Goal: Find specific page/section: Find specific page/section

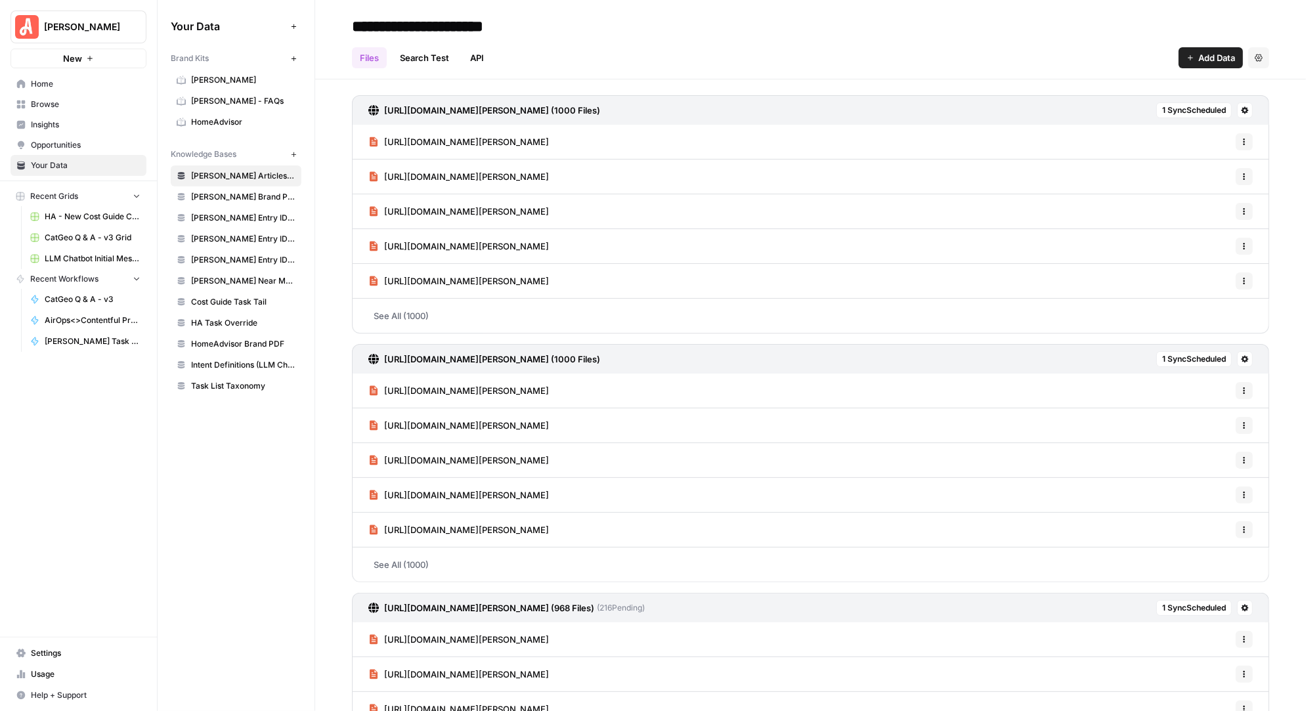
click at [54, 123] on span "Insights" at bounding box center [86, 125] width 110 height 12
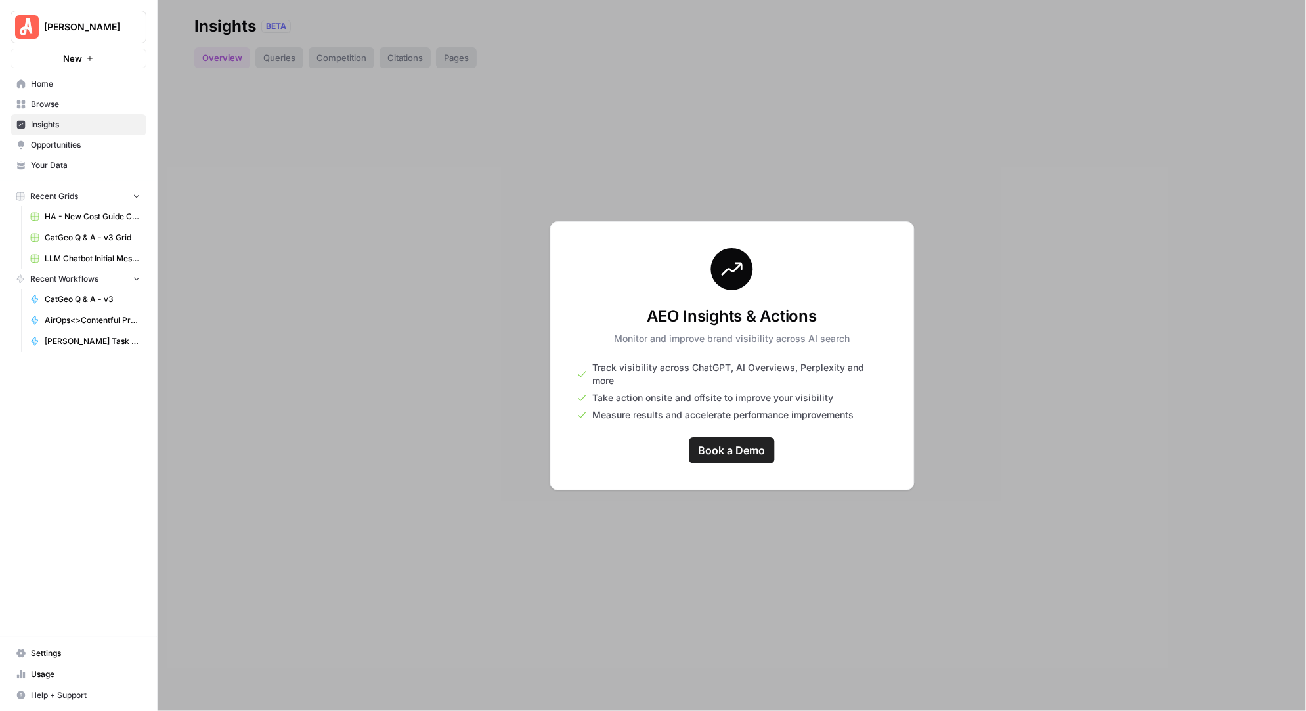
click at [732, 183] on div at bounding box center [732, 355] width 1148 height 711
click at [283, 23] on div at bounding box center [732, 355] width 1148 height 711
click at [65, 165] on span "Your Data" at bounding box center [86, 166] width 110 height 12
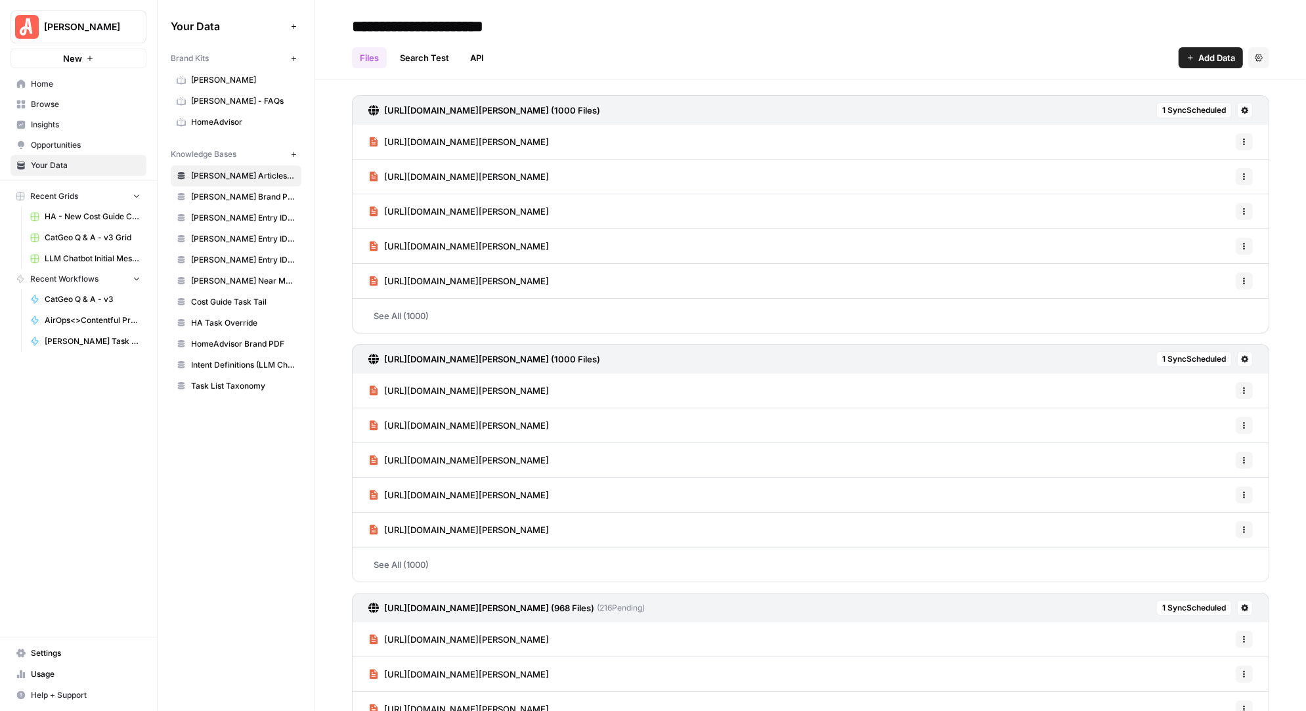
click at [51, 82] on span "Home" at bounding box center [86, 84] width 110 height 12
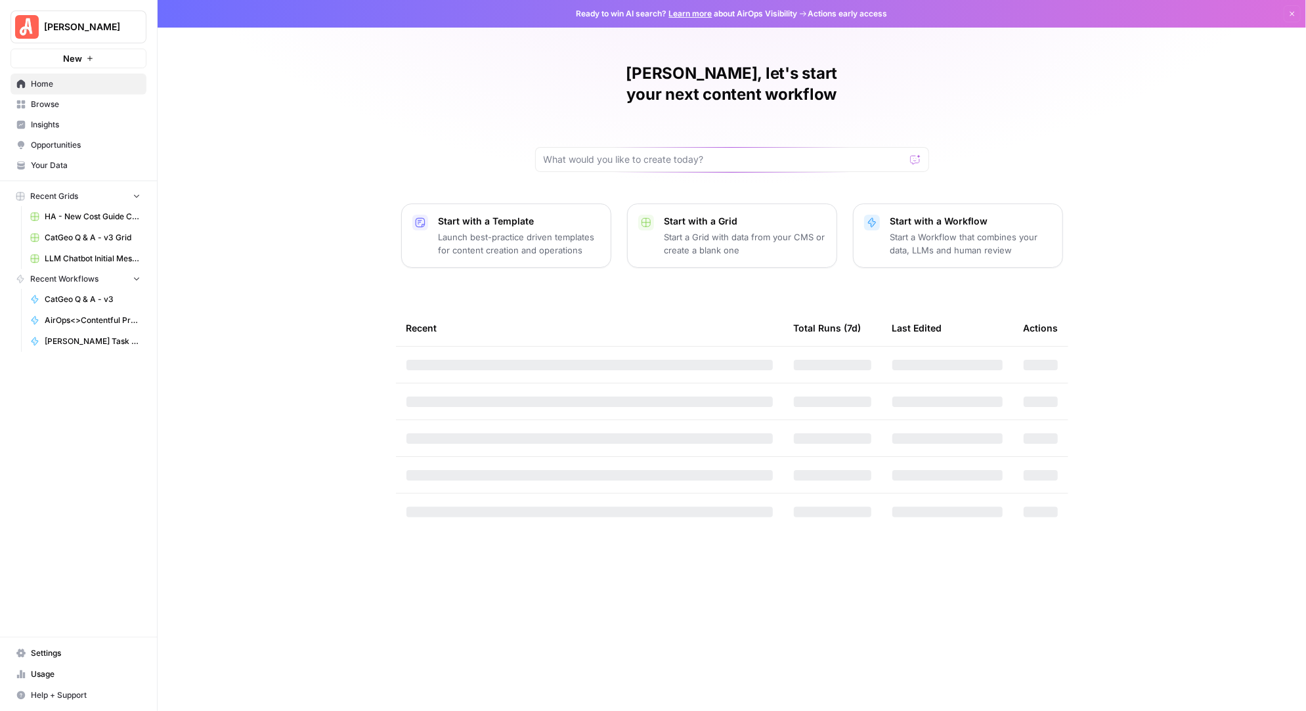
click at [61, 105] on span "Browse" at bounding box center [86, 104] width 110 height 12
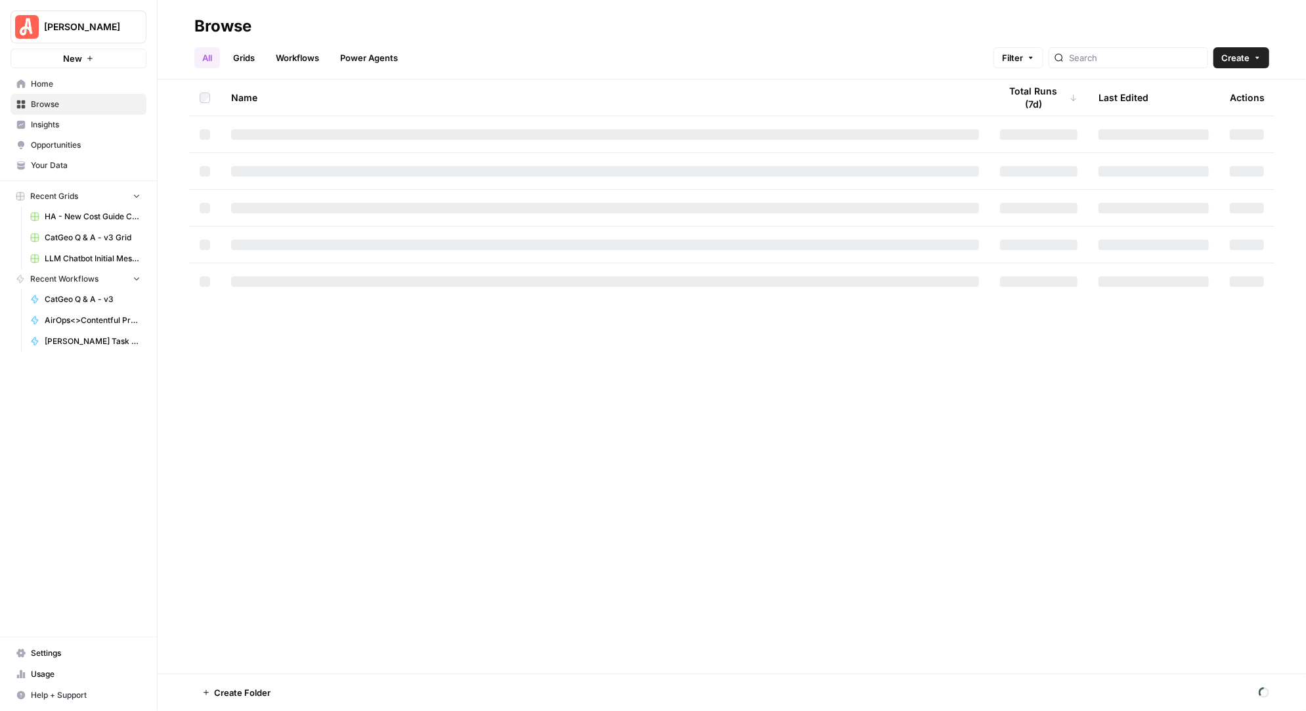
click at [53, 128] on span "Insights" at bounding box center [86, 125] width 110 height 12
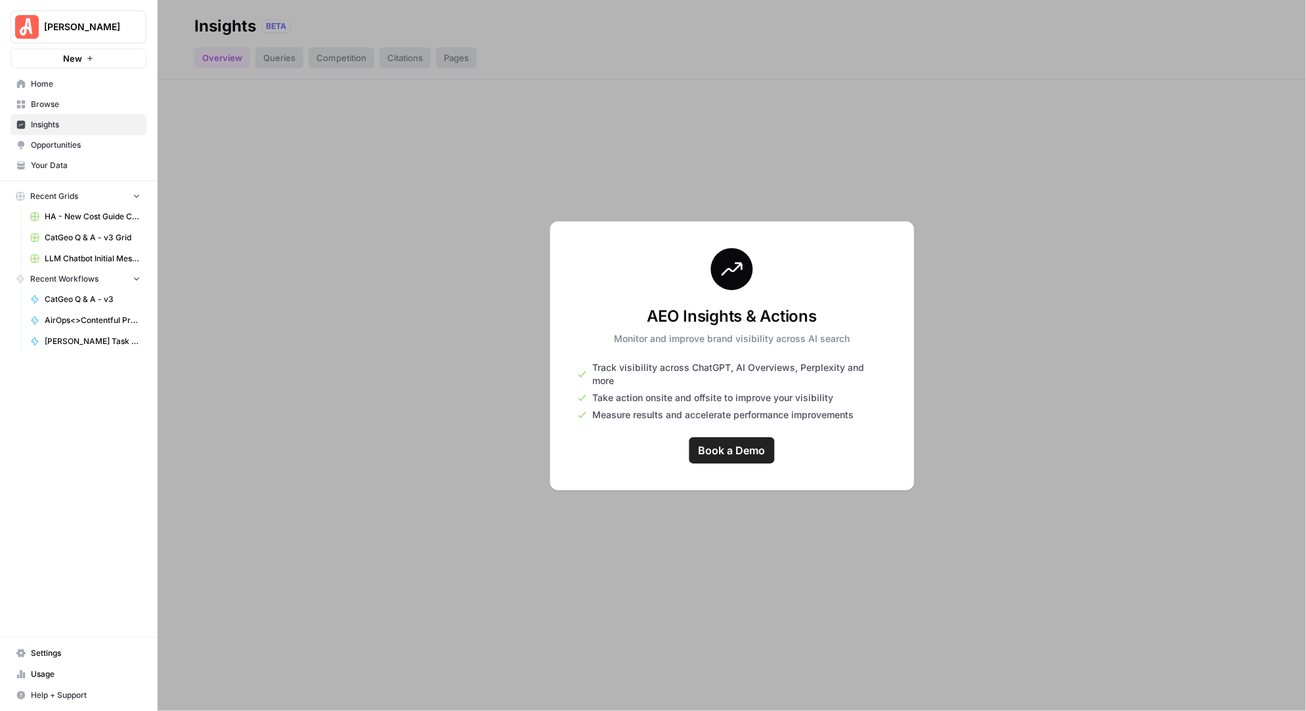
click at [52, 101] on span "Browse" at bounding box center [86, 104] width 110 height 12
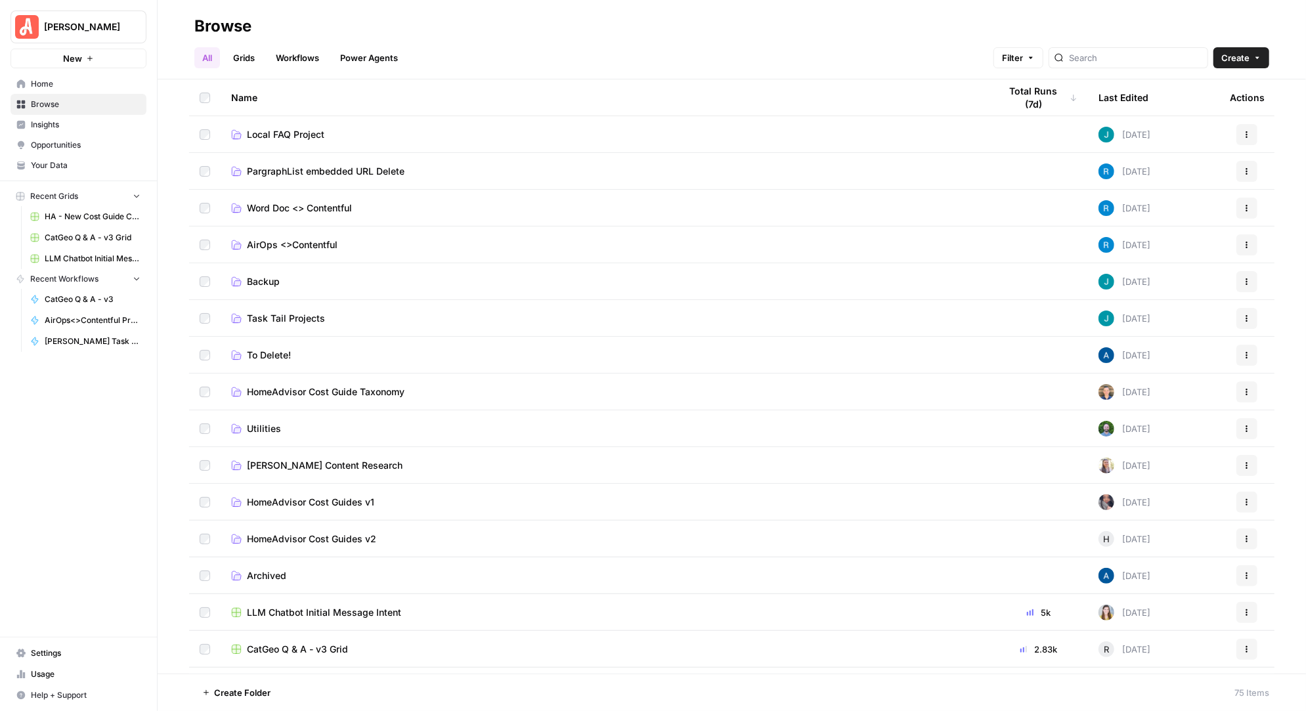
click at [292, 243] on span "AirOps <>Contentful" at bounding box center [292, 244] width 91 height 13
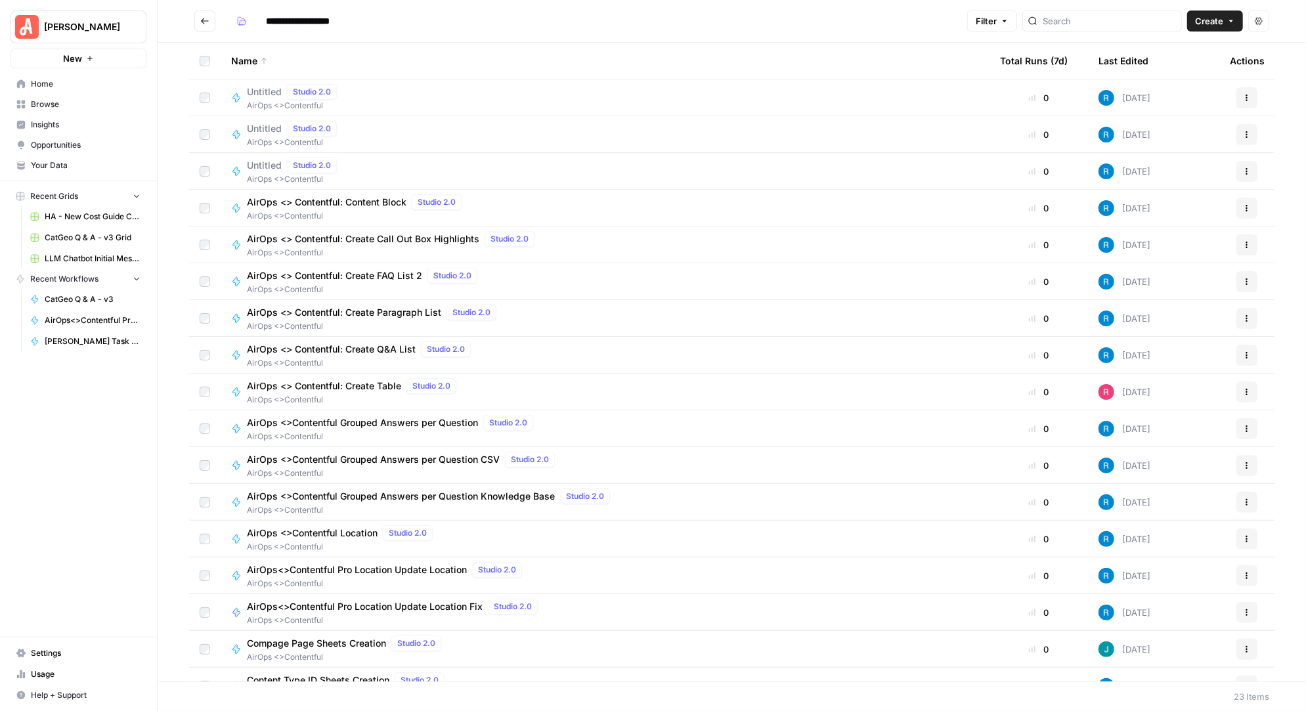
click at [62, 23] on span "[PERSON_NAME]" at bounding box center [83, 26] width 79 height 13
click at [45, 92] on span "[PERSON_NAME]" at bounding box center [120, 98] width 161 height 13
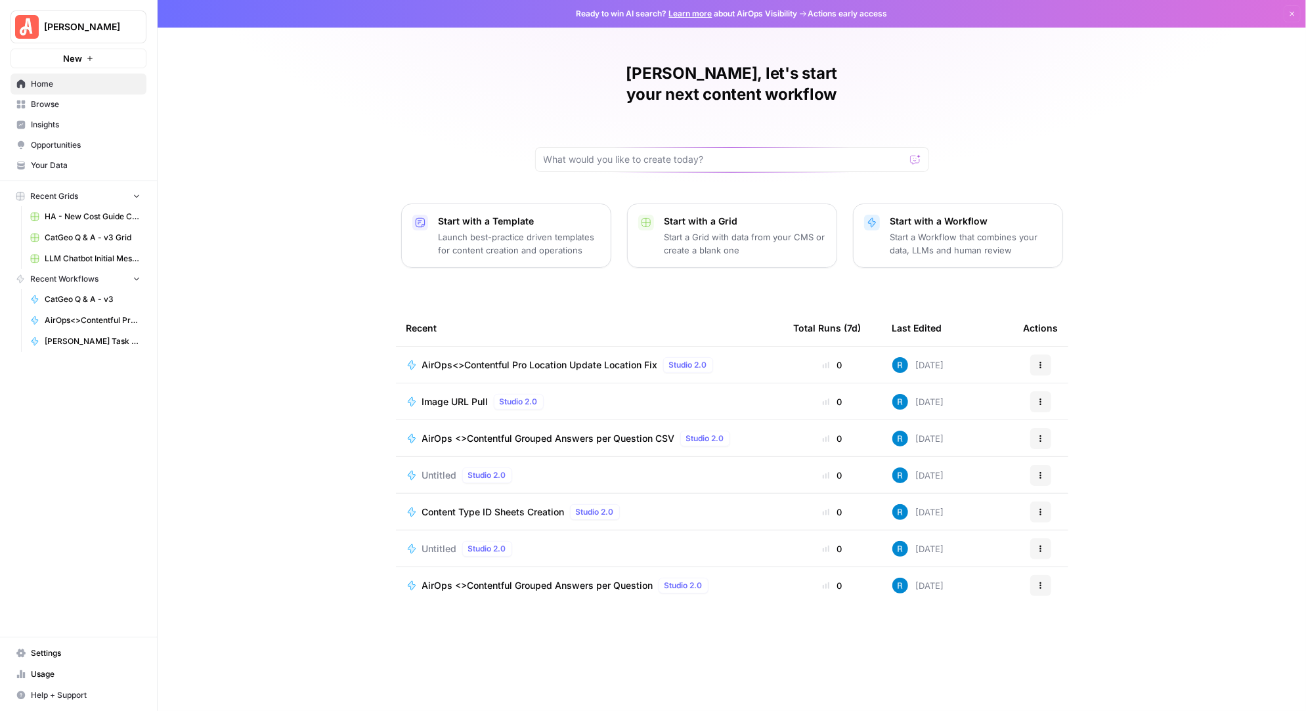
click at [58, 165] on span "Your Data" at bounding box center [86, 166] width 110 height 12
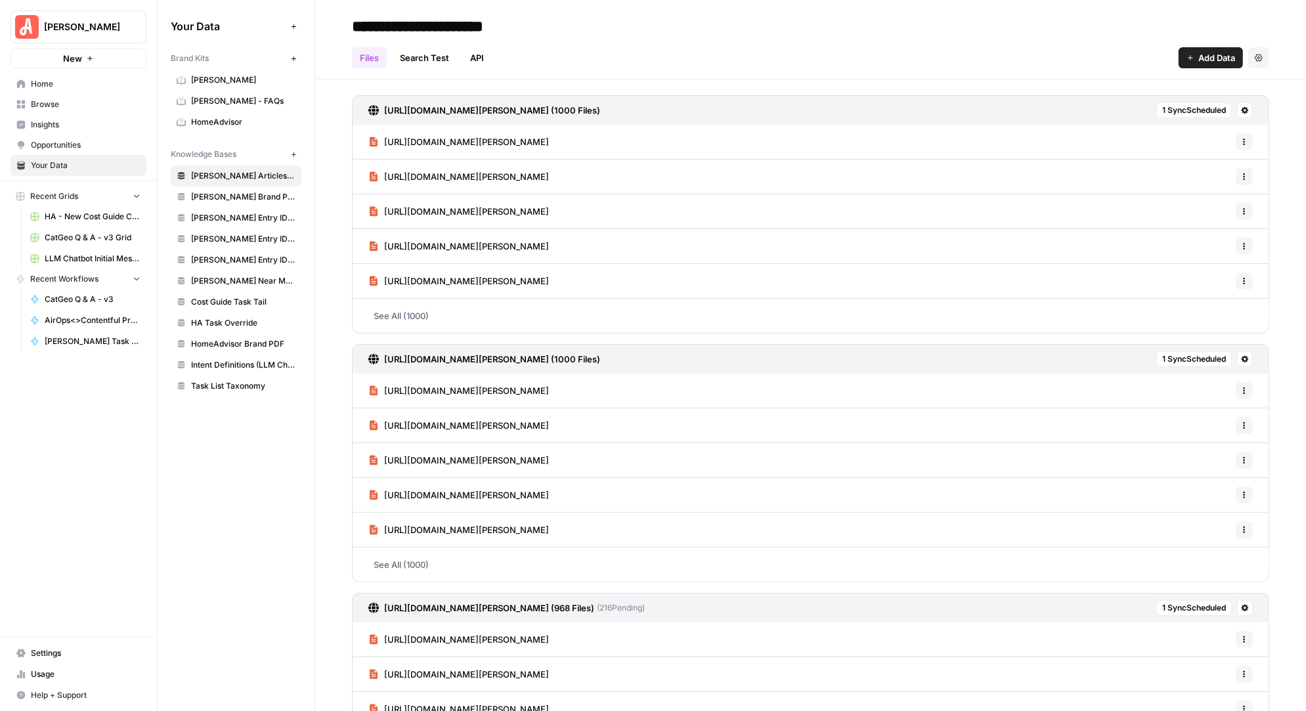
click at [47, 674] on span "Usage" at bounding box center [86, 674] width 110 height 12
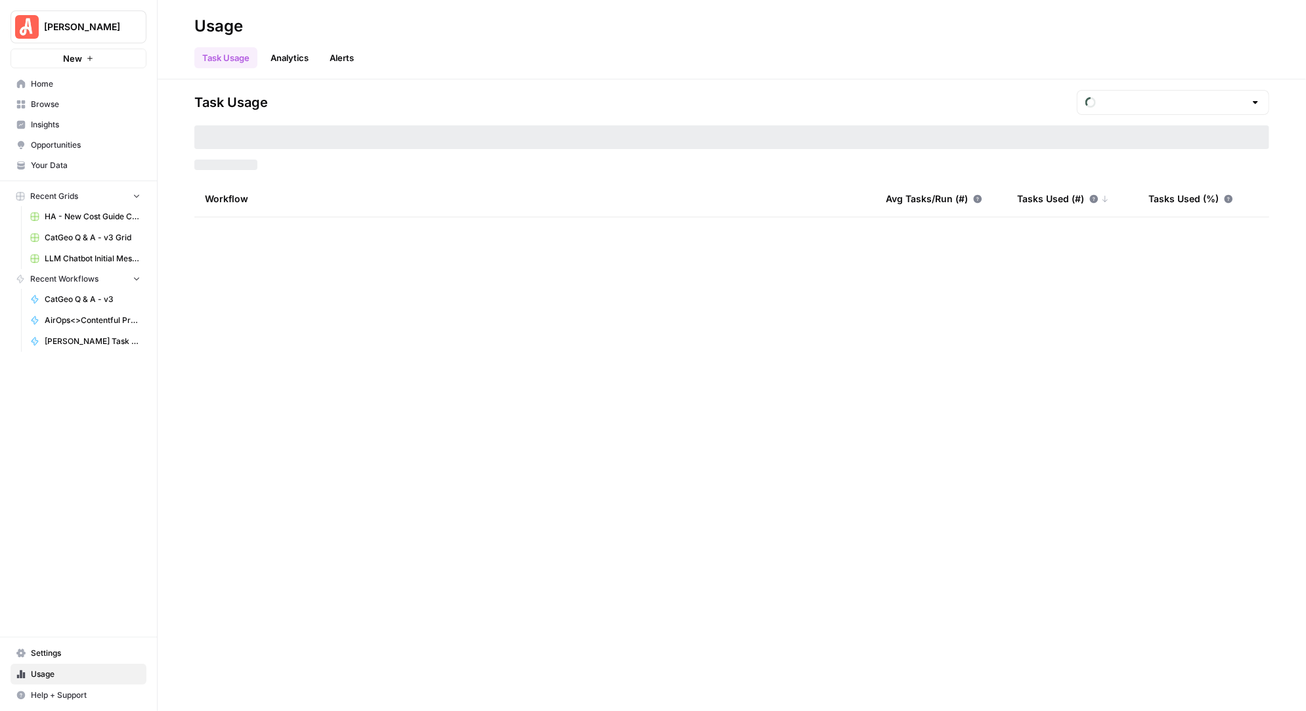
type input "September Tasks"
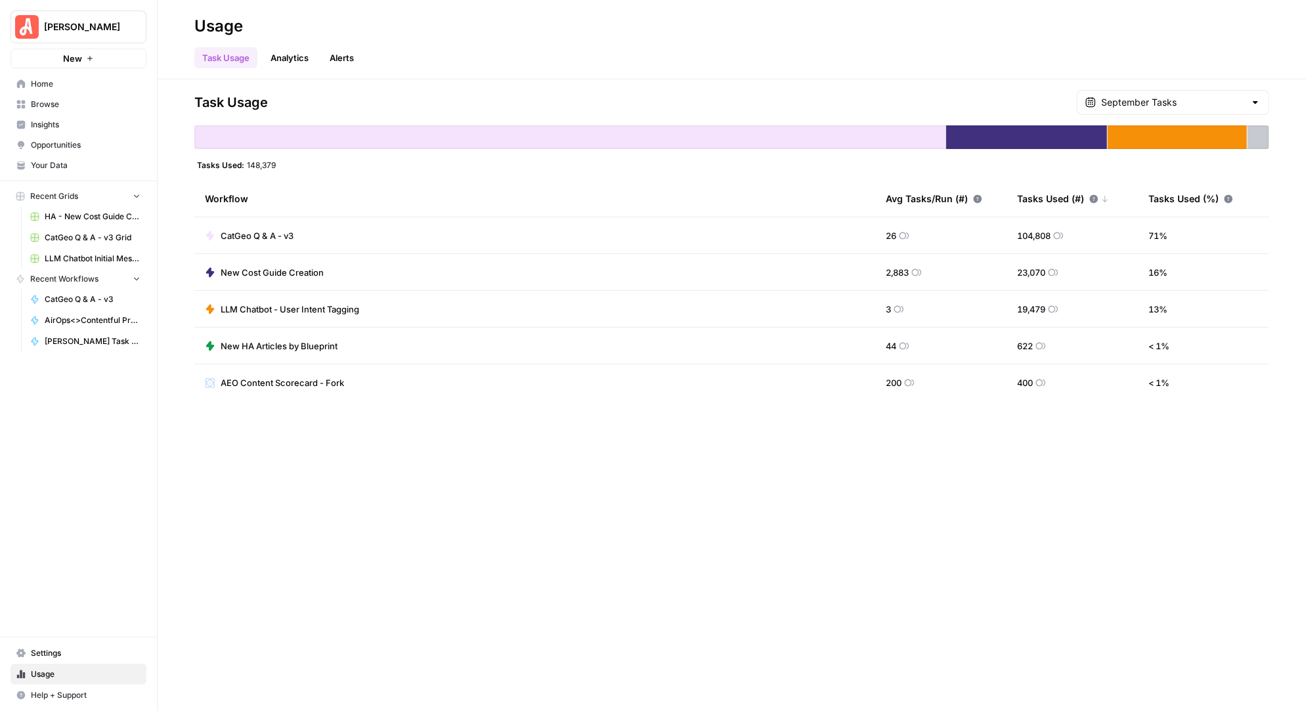
click at [1255, 102] on div at bounding box center [1255, 102] width 11 height 13
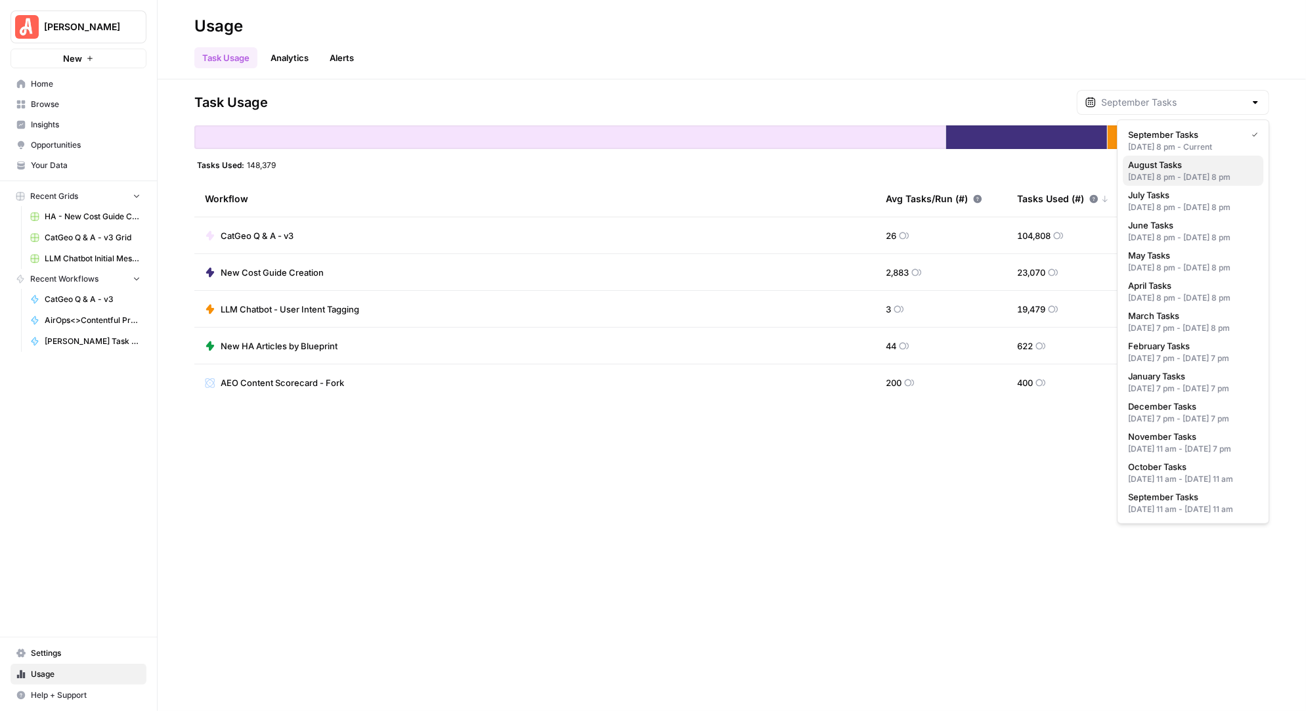
click at [1182, 180] on div "[DATE] 8 pm - [DATE] 8 pm" at bounding box center [1193, 177] width 130 height 12
type input "August Tasks"
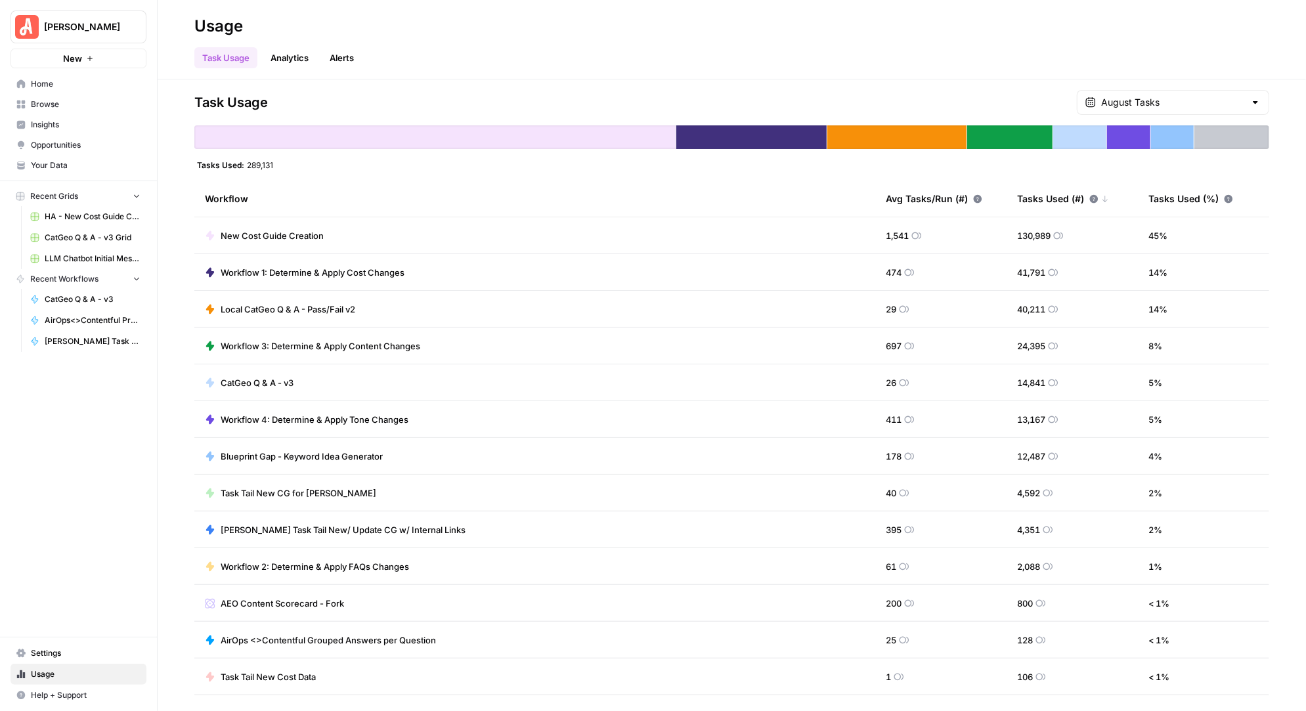
scroll to position [31, 0]
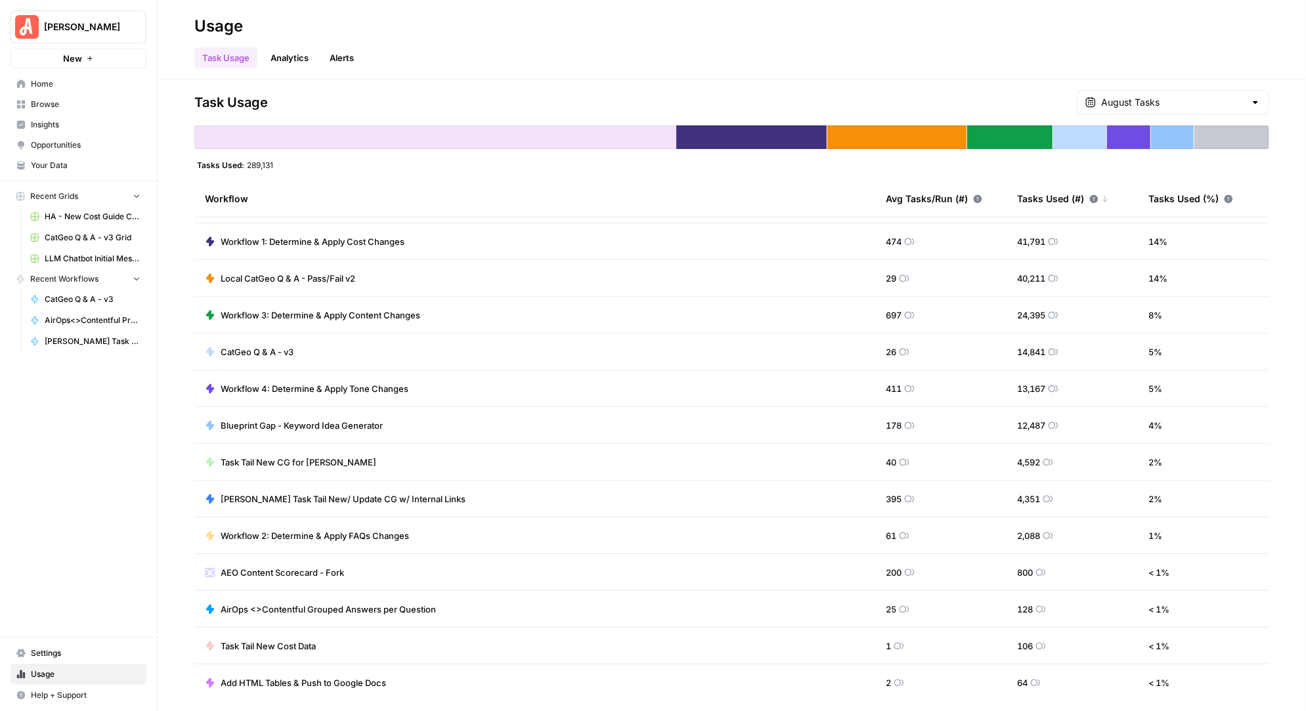
click at [1252, 101] on div at bounding box center [1255, 102] width 11 height 13
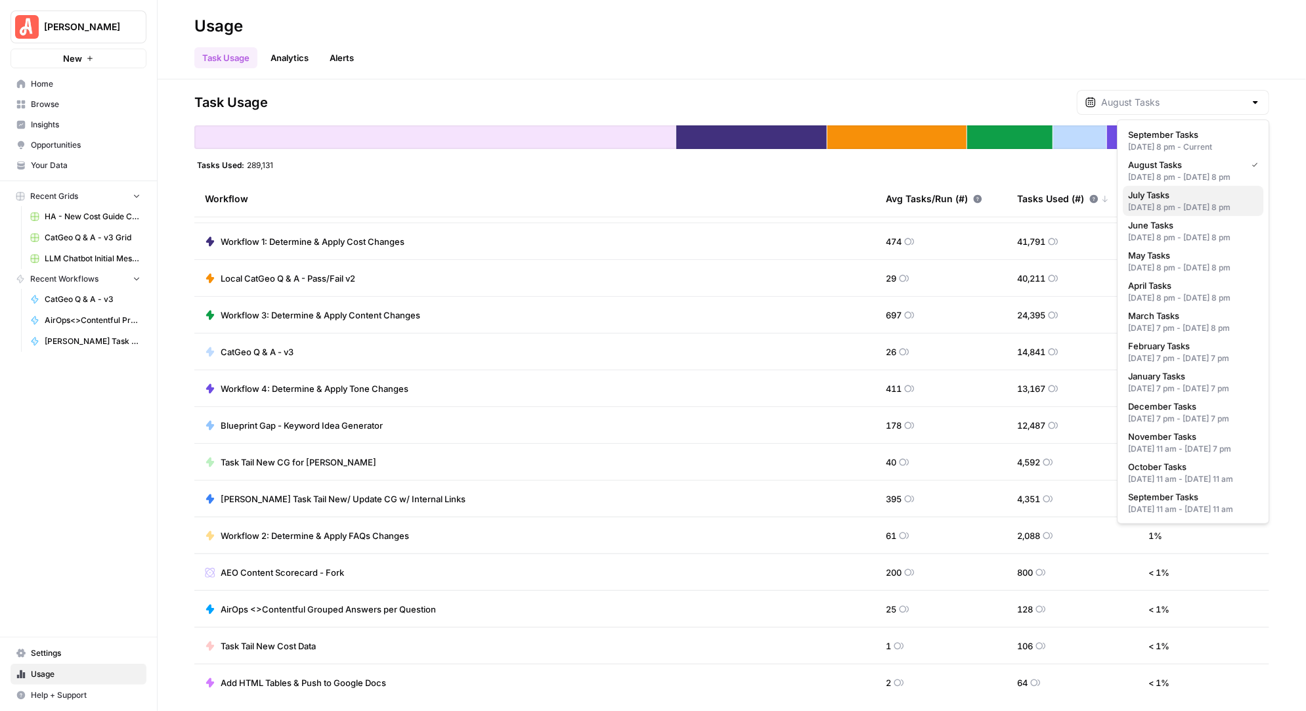
click at [1166, 202] on span "July Tasks" at bounding box center [1190, 194] width 125 height 13
type input "July Tasks"
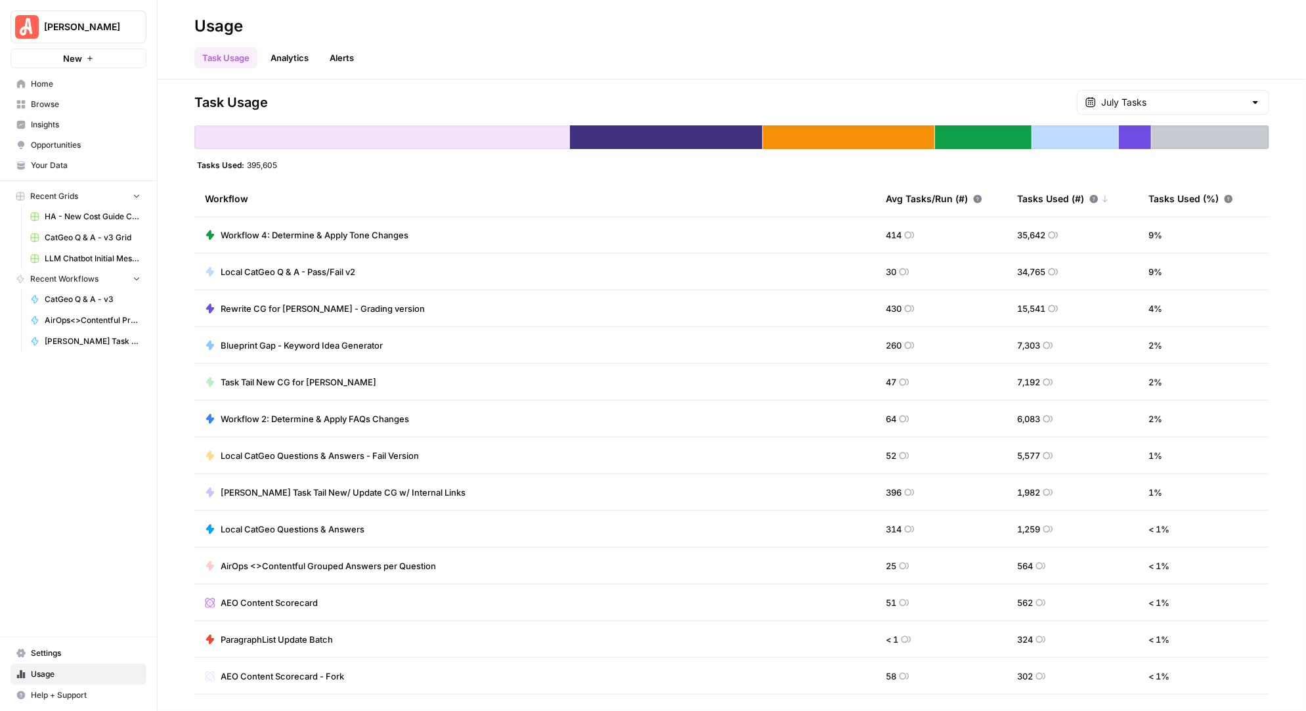
scroll to position [118, 0]
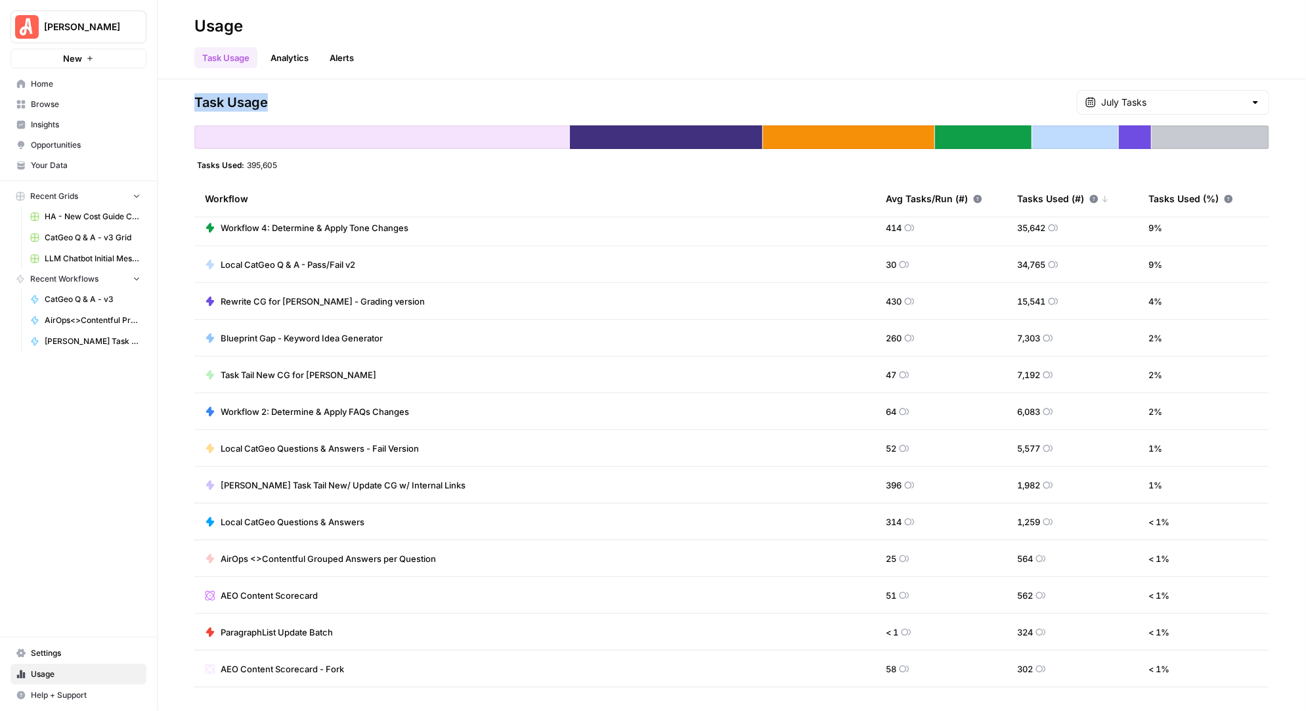
click at [1038, 79] on div "Usage Task Usage Analytics Alerts Task Usage July Tasks Tasks Used: 395,605 Wor…" at bounding box center [732, 355] width 1148 height 711
click at [1233, 98] on input "text" at bounding box center [1173, 102] width 144 height 13
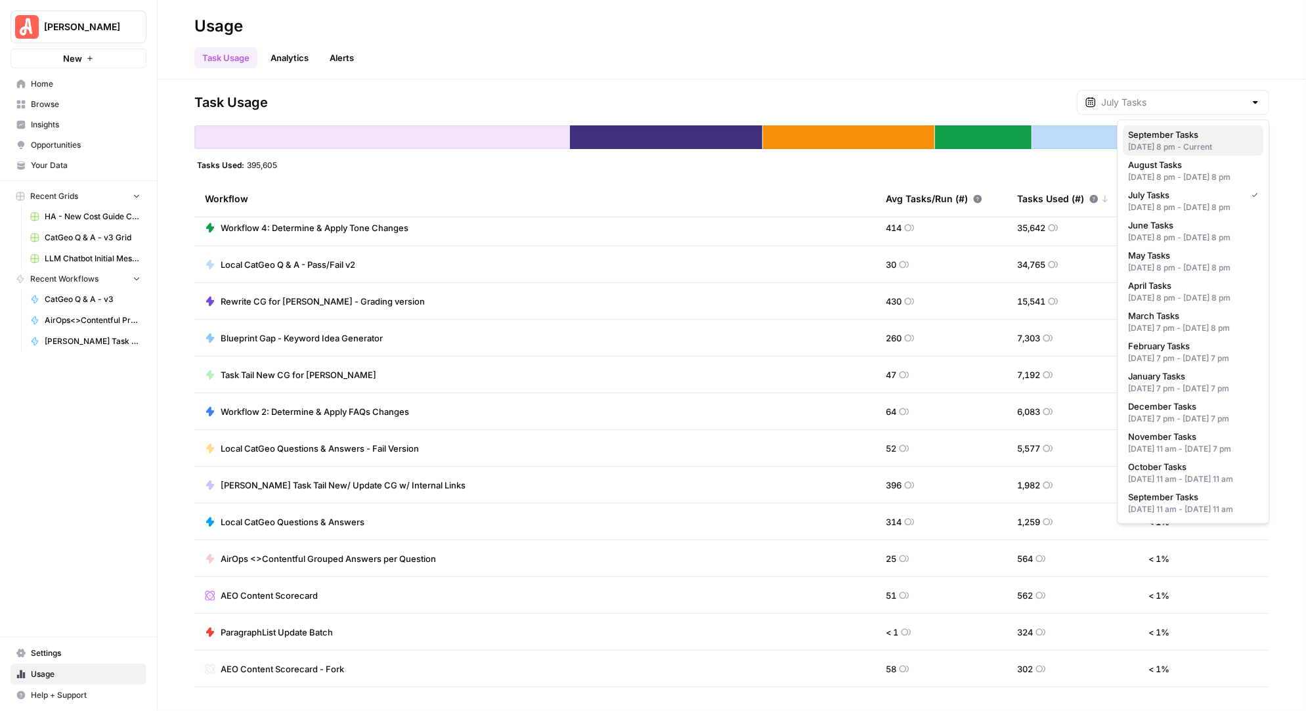
click at [1174, 140] on span "September Tasks" at bounding box center [1190, 134] width 125 height 13
type input "September Tasks"
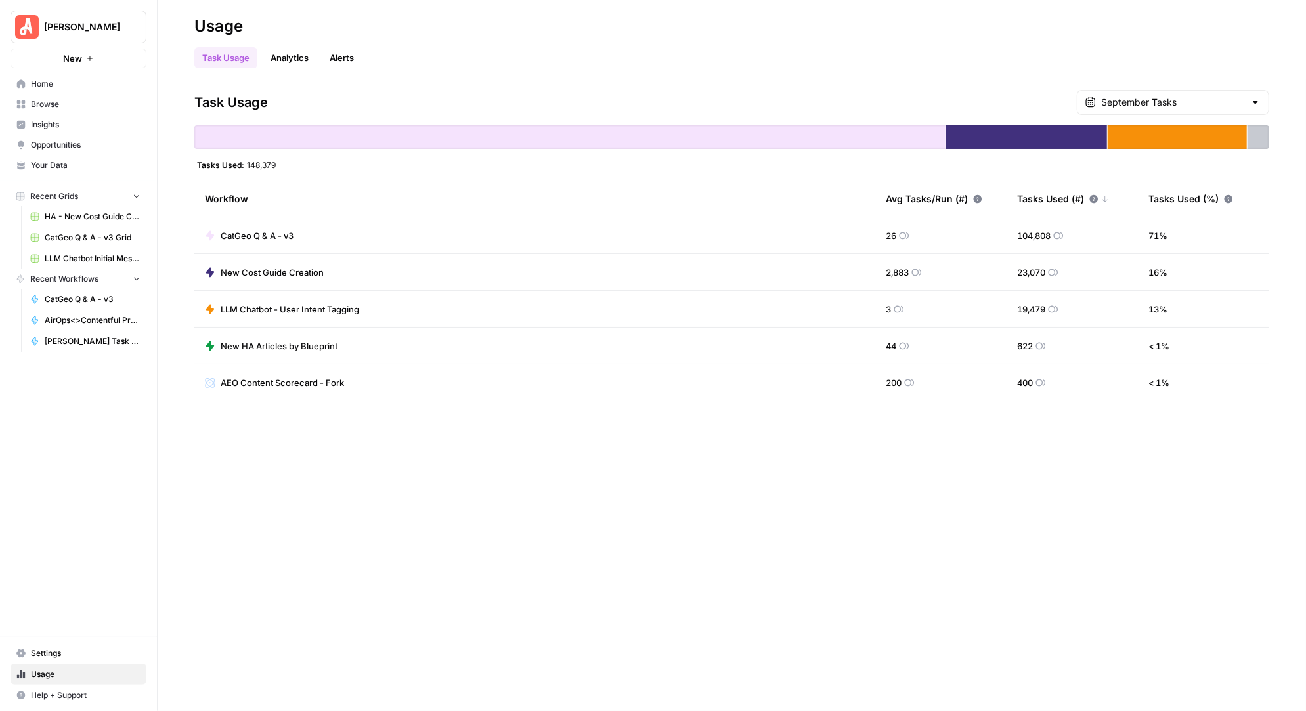
scroll to position [0, 0]
click at [1195, 105] on input "text" at bounding box center [1173, 102] width 144 height 13
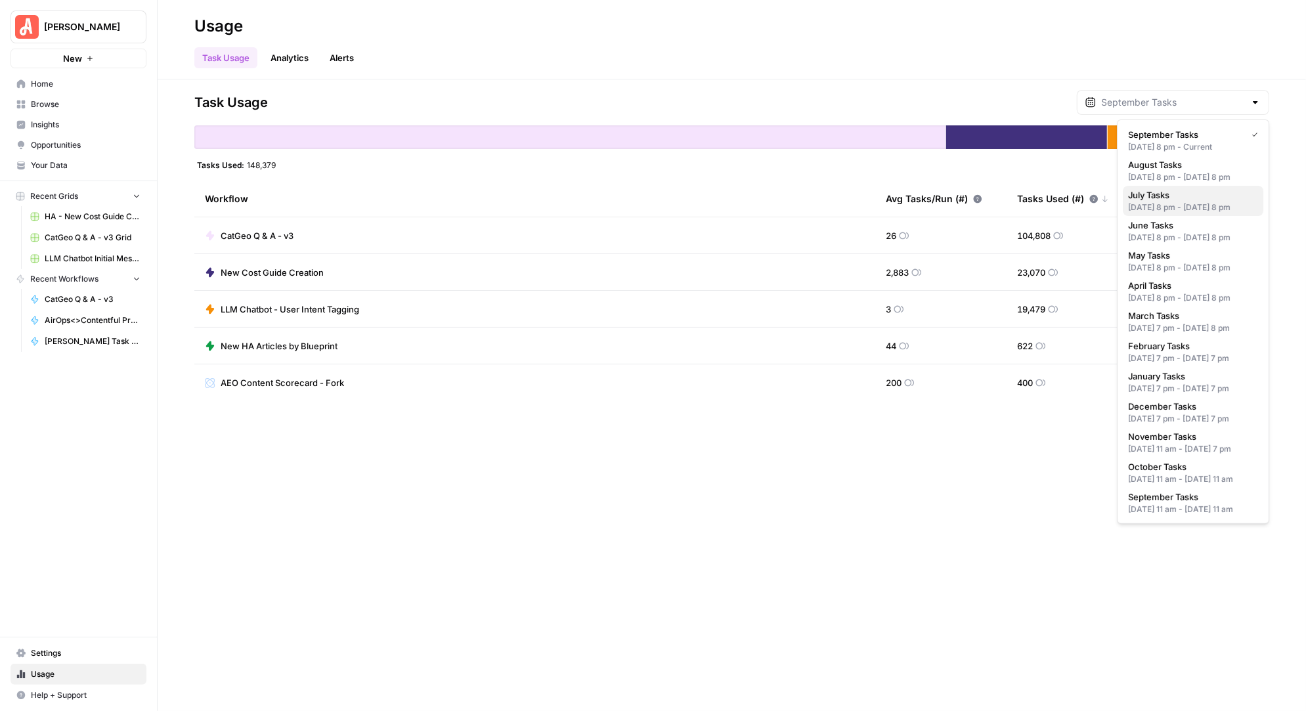
click at [1160, 202] on span "July Tasks" at bounding box center [1190, 194] width 125 height 13
type input "July Tasks"
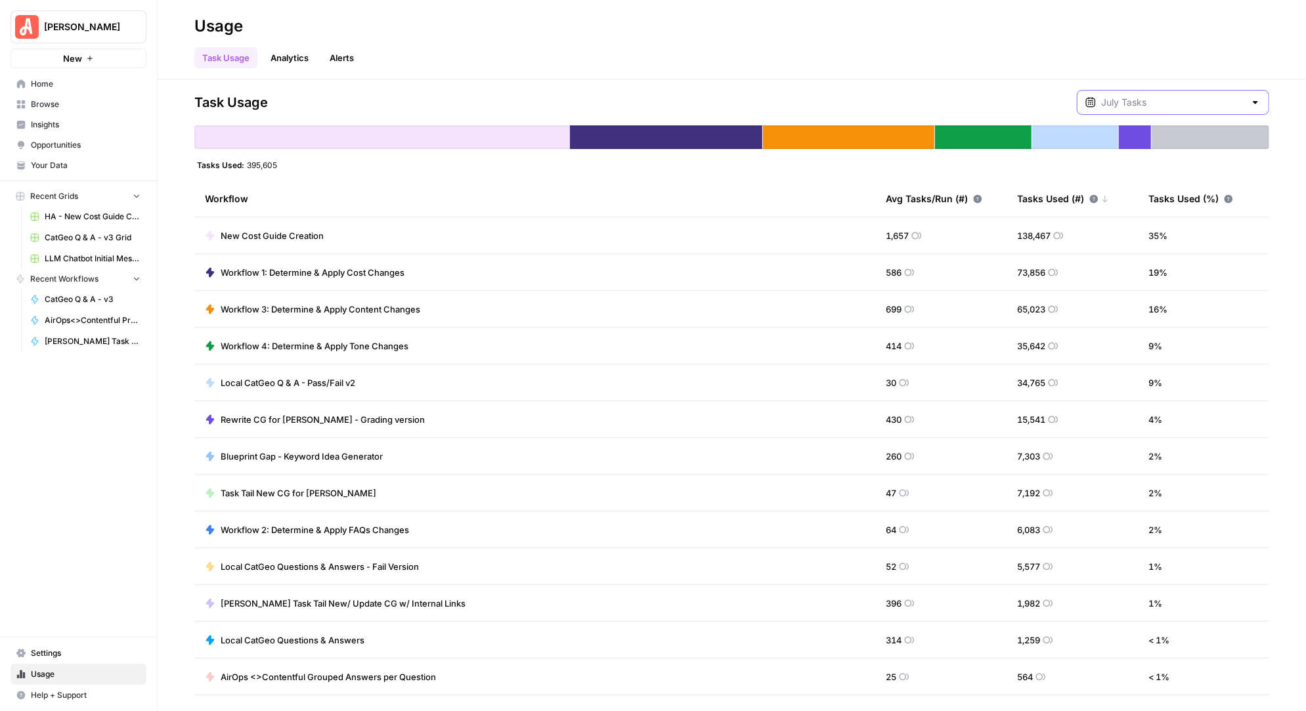
click at [1238, 101] on input "text" at bounding box center [1173, 102] width 144 height 13
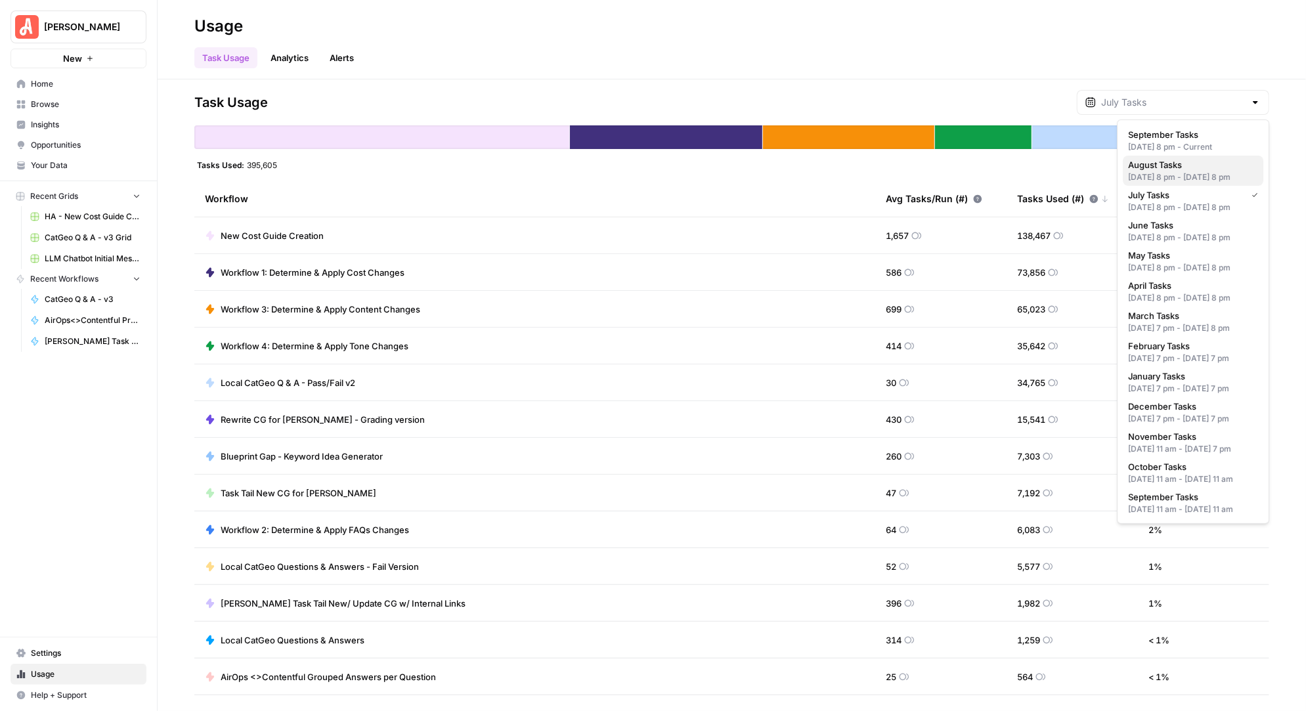
click at [1182, 167] on span "August Tasks" at bounding box center [1190, 164] width 125 height 13
type input "August Tasks"
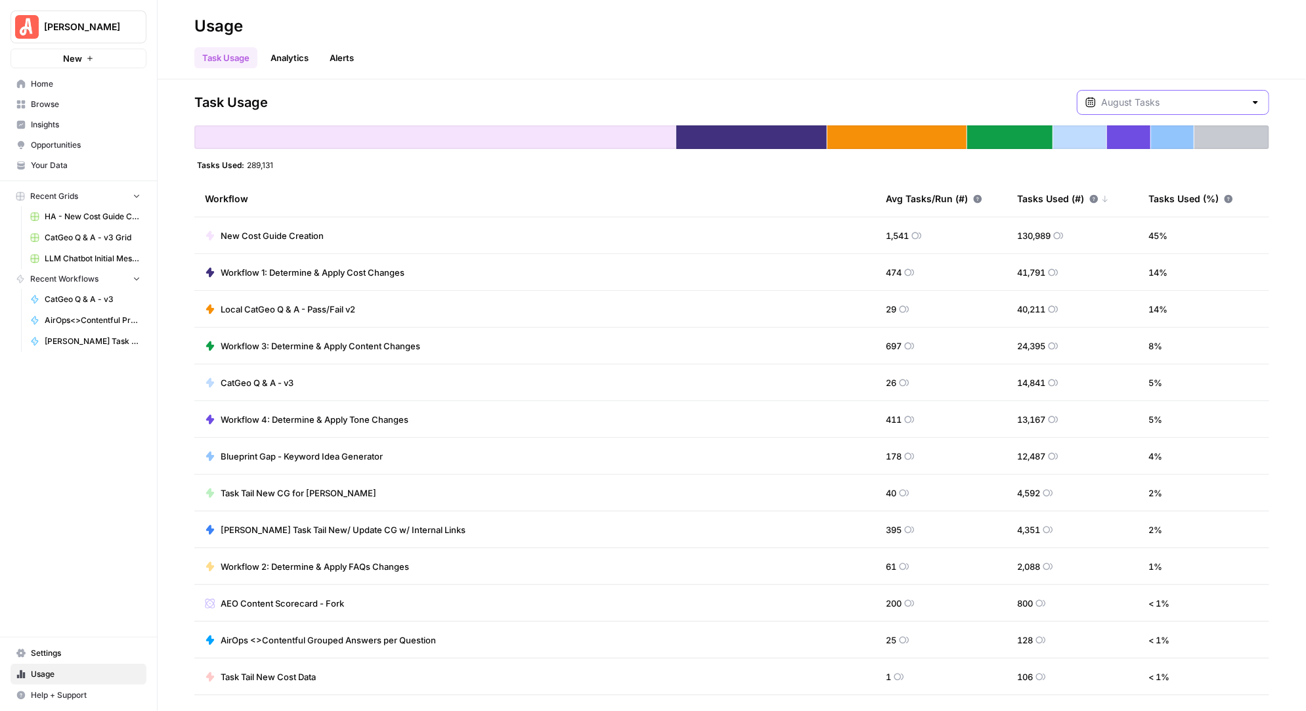
click at [1215, 97] on input "text" at bounding box center [1173, 102] width 144 height 13
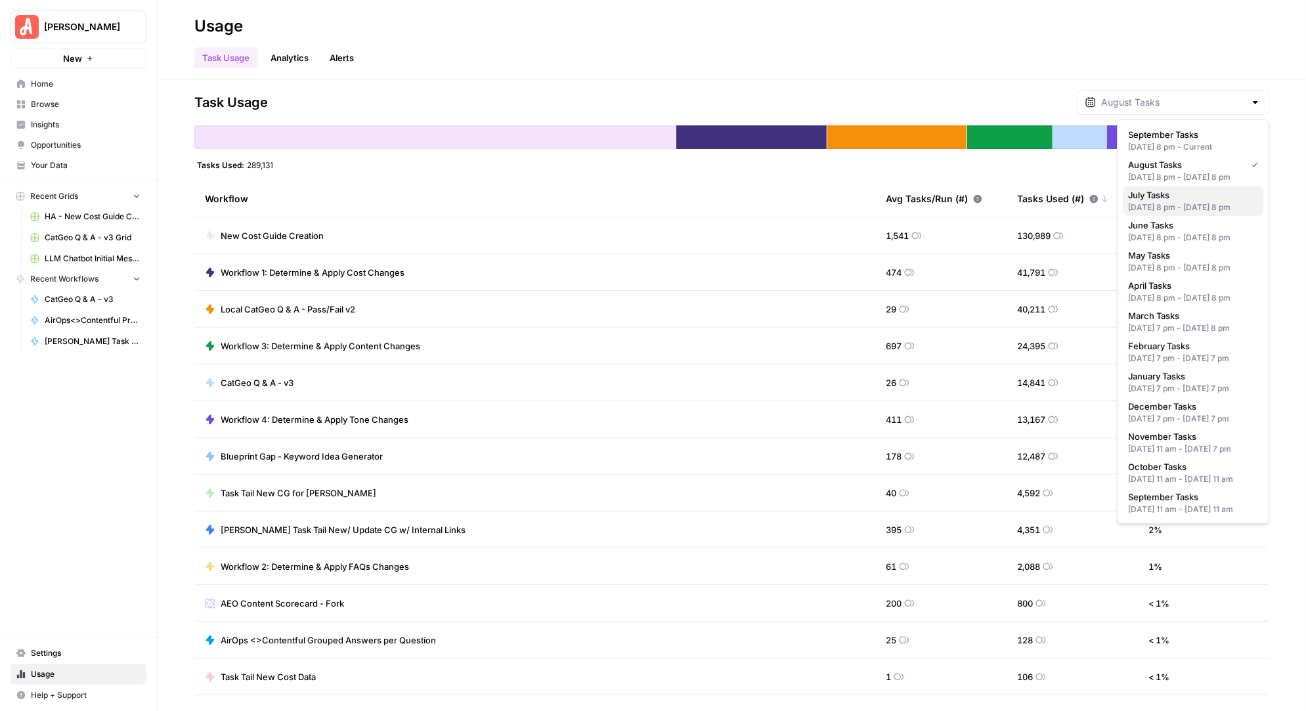
click at [1187, 202] on span "July Tasks" at bounding box center [1190, 194] width 125 height 13
type input "July Tasks"
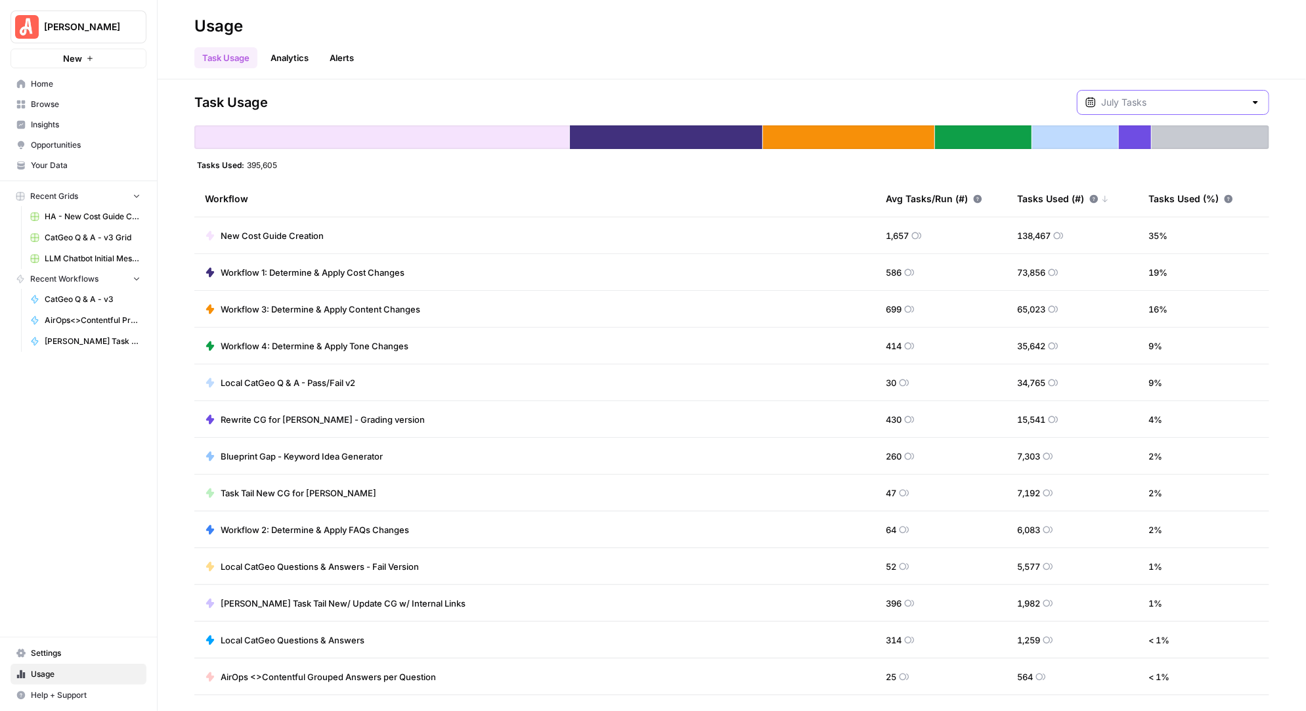
click at [1209, 97] on input "text" at bounding box center [1173, 102] width 144 height 13
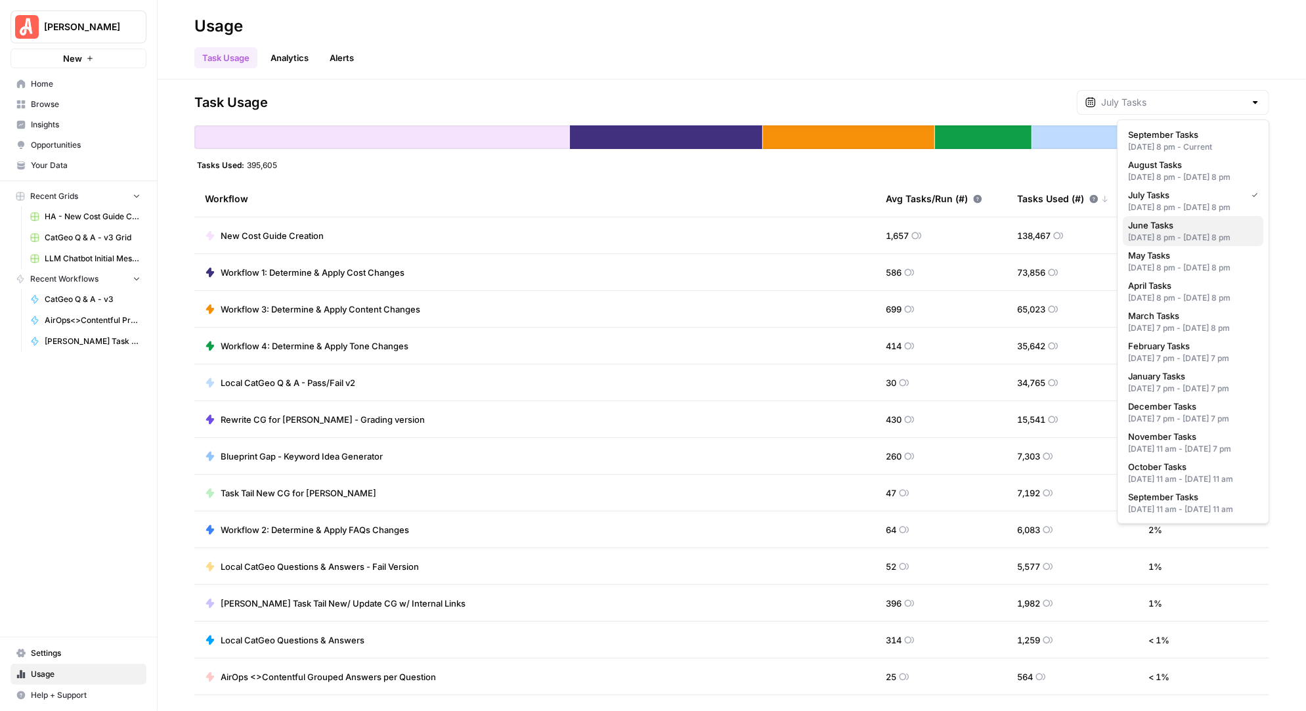
click at [1165, 244] on div "[DATE] 8 pm - [DATE] 8 pm" at bounding box center [1193, 238] width 130 height 12
type input "June Tasks"
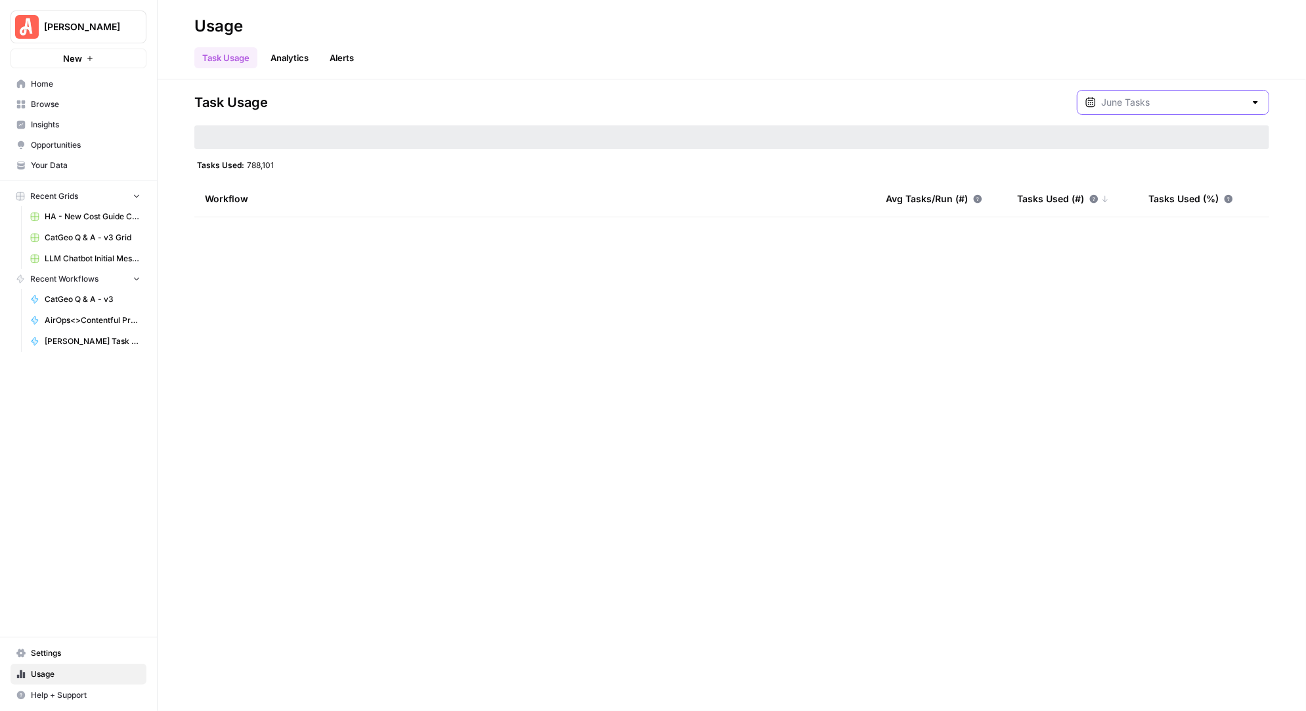
click at [1201, 100] on input "text" at bounding box center [1173, 102] width 144 height 13
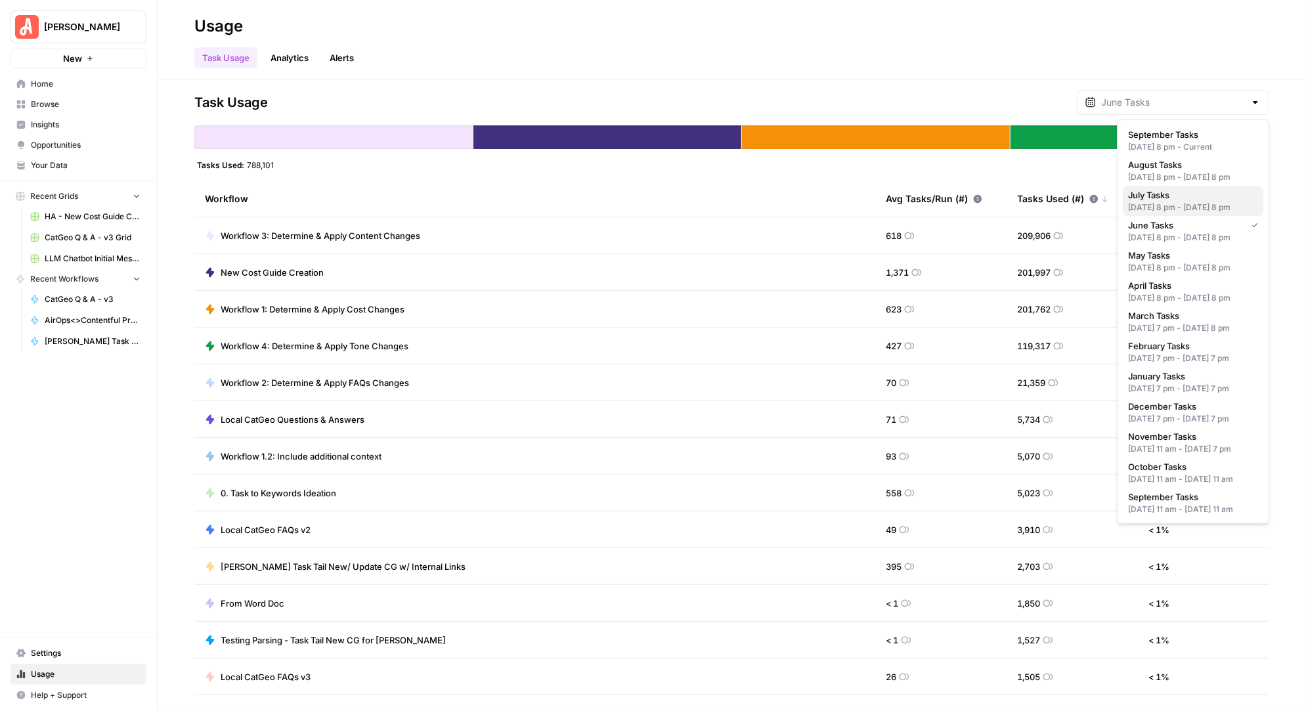
click at [1170, 202] on span "July Tasks" at bounding box center [1190, 194] width 125 height 13
type input "July Tasks"
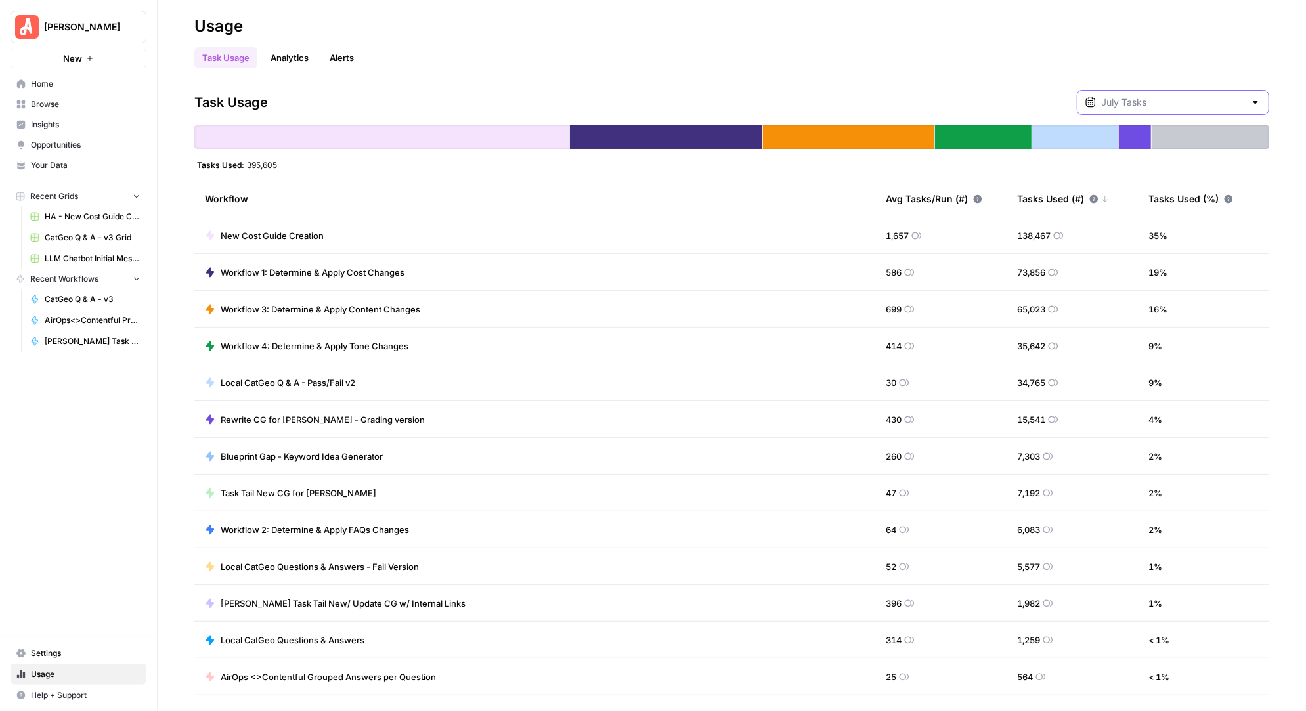
click at [1194, 104] on input "text" at bounding box center [1173, 102] width 144 height 13
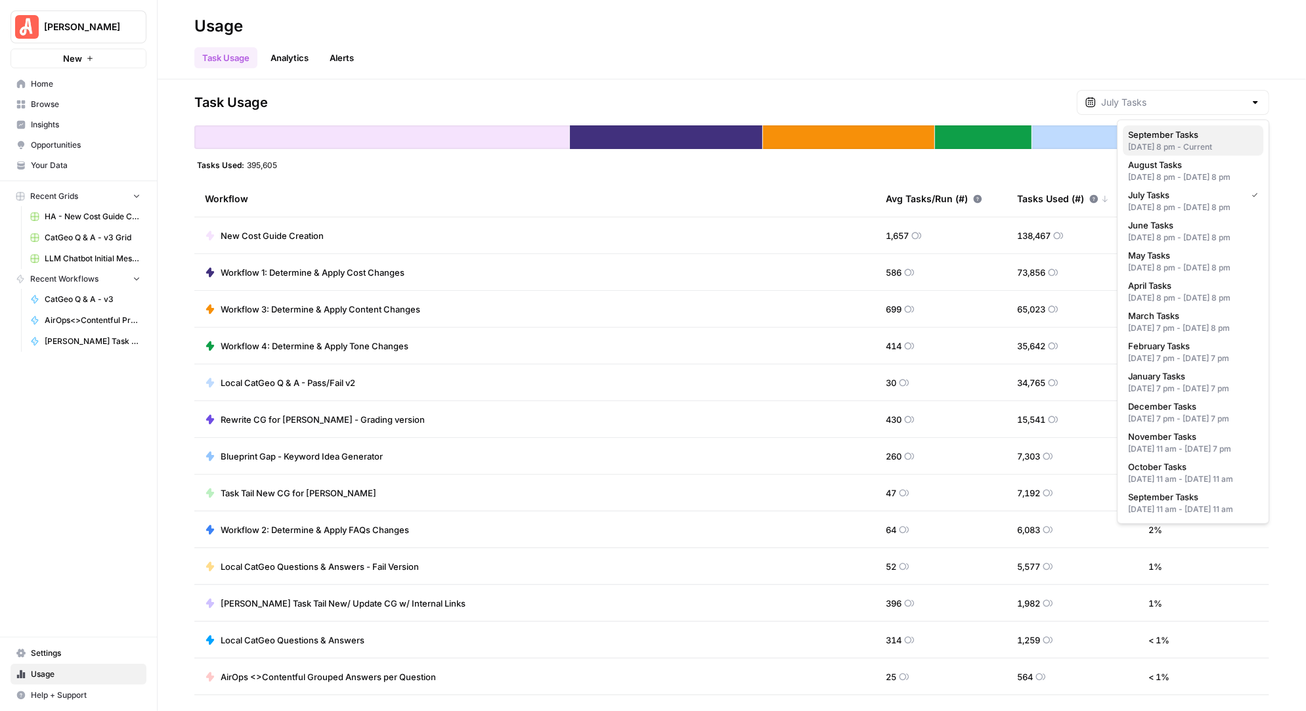
click at [1182, 133] on span "September Tasks" at bounding box center [1190, 134] width 125 height 13
type input "September Tasks"
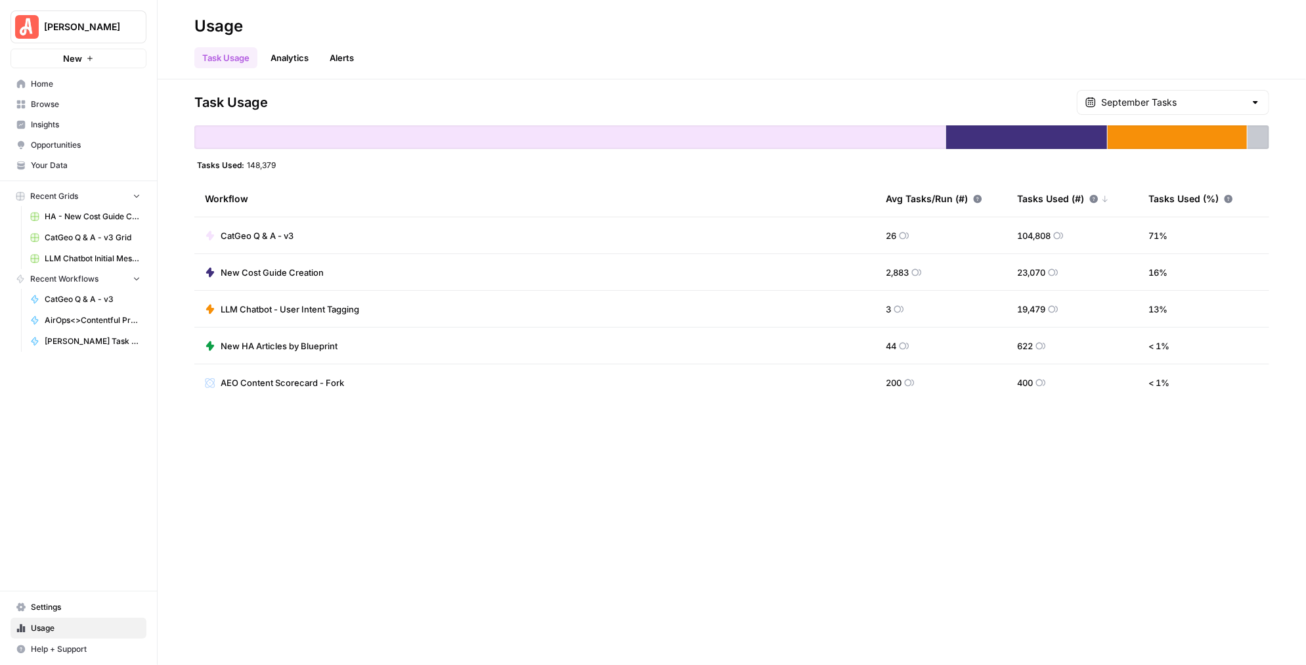
click at [1252, 100] on div at bounding box center [1255, 102] width 11 height 13
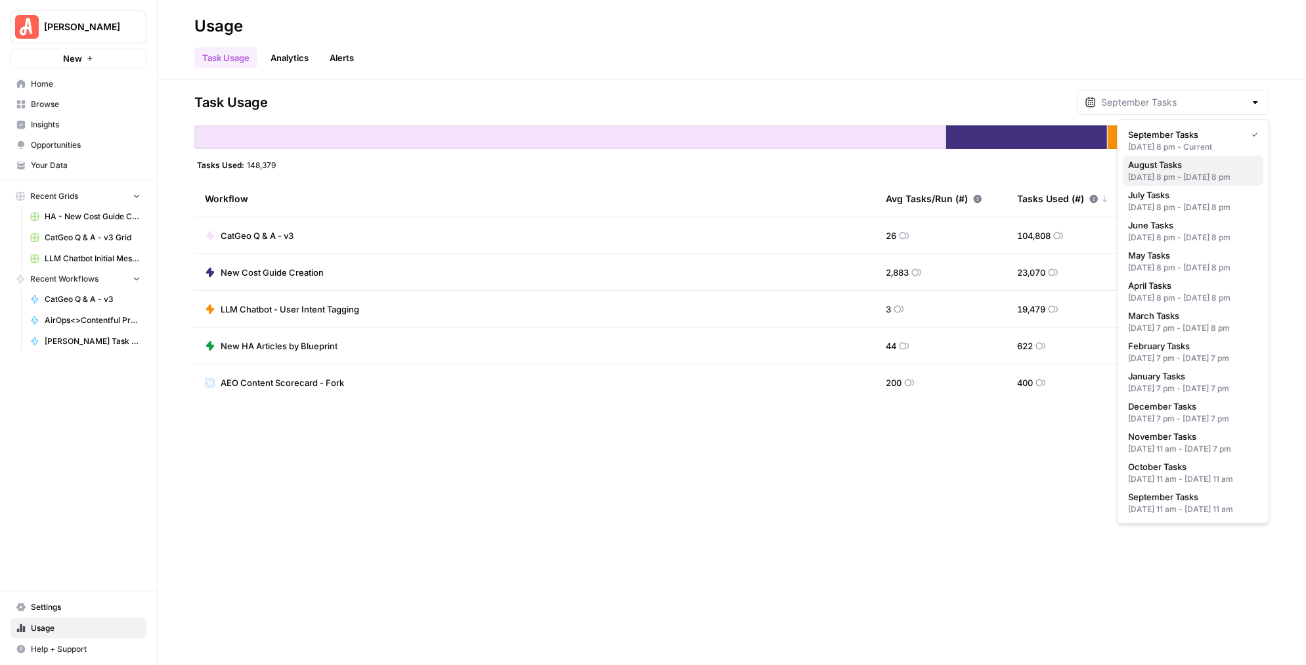
click at [1184, 169] on span "August Tasks" at bounding box center [1190, 164] width 125 height 13
type input "August Tasks"
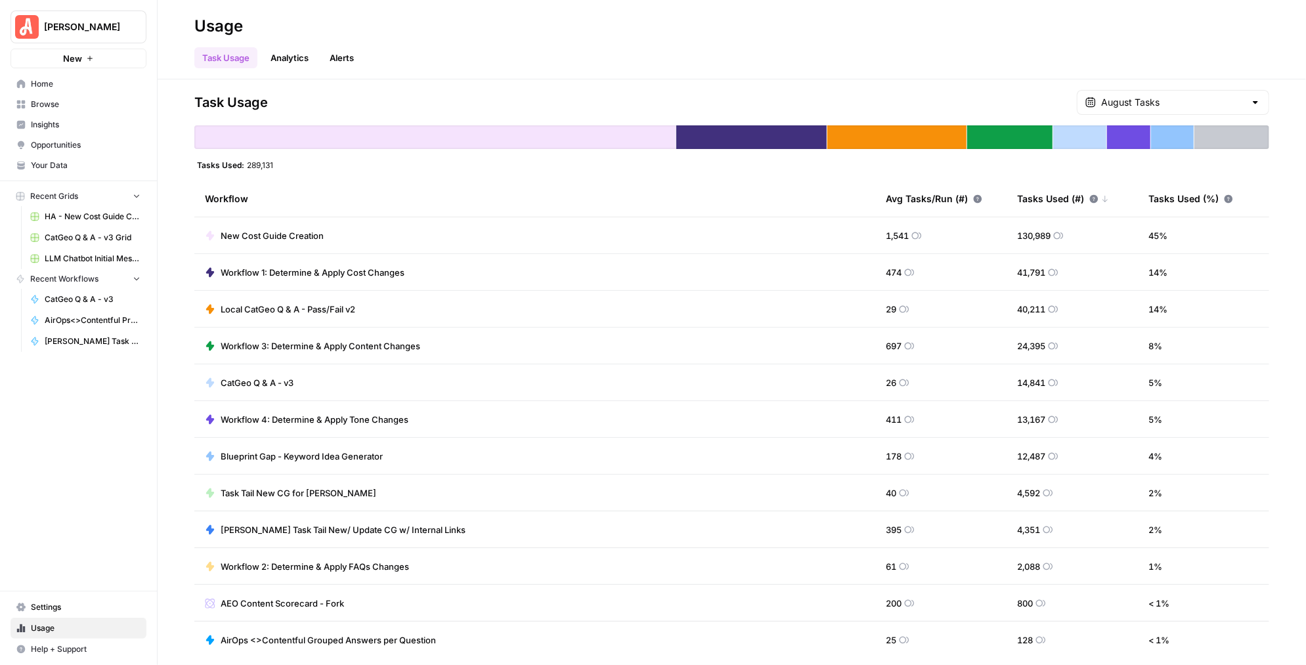
scroll to position [76, 0]
